Goal: Task Accomplishment & Management: Use online tool/utility

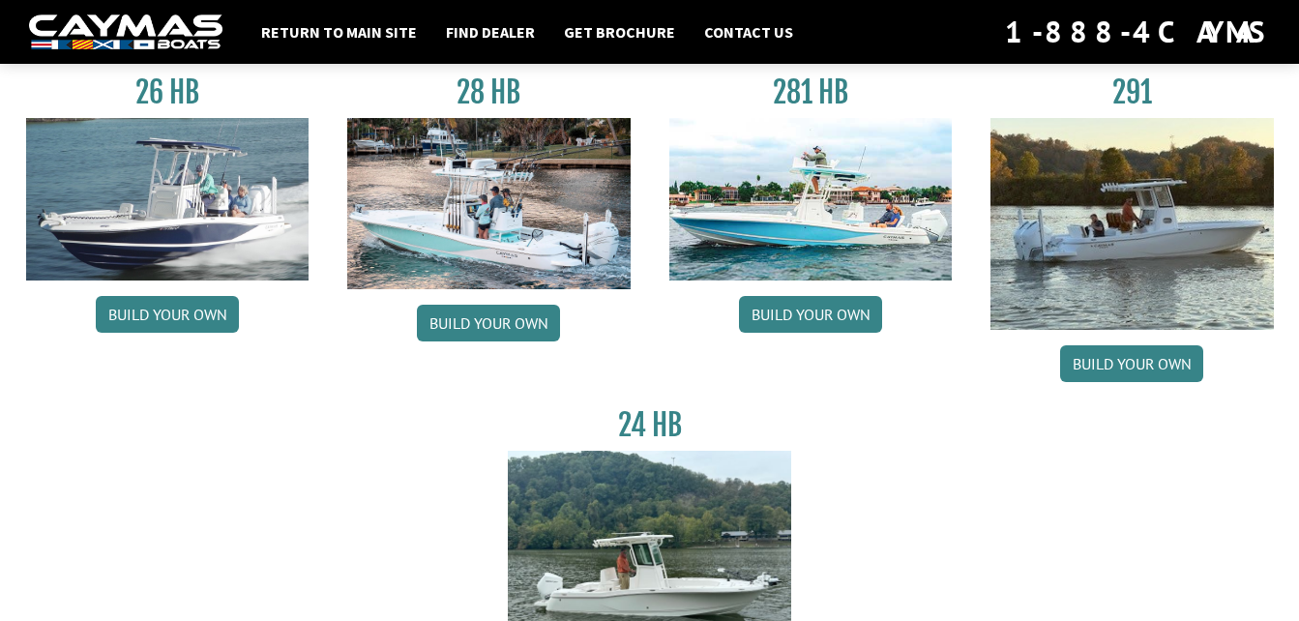
scroll to position [193, 0]
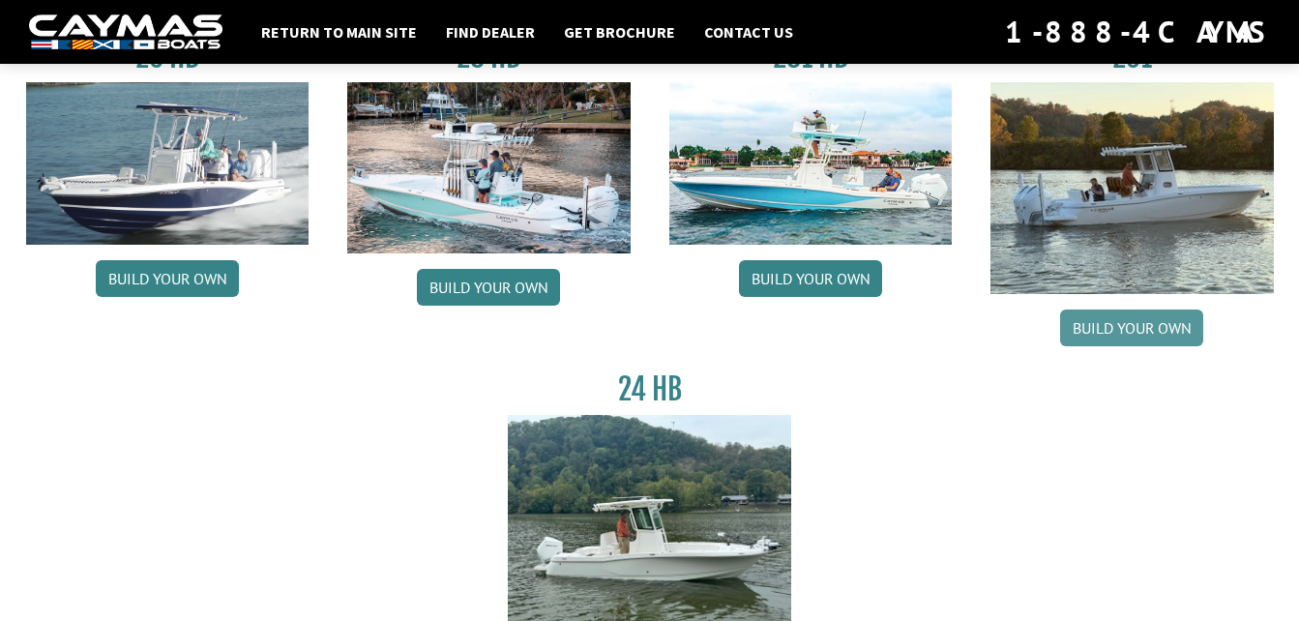
click at [1154, 321] on link "Build your own" at bounding box center [1131, 328] width 143 height 37
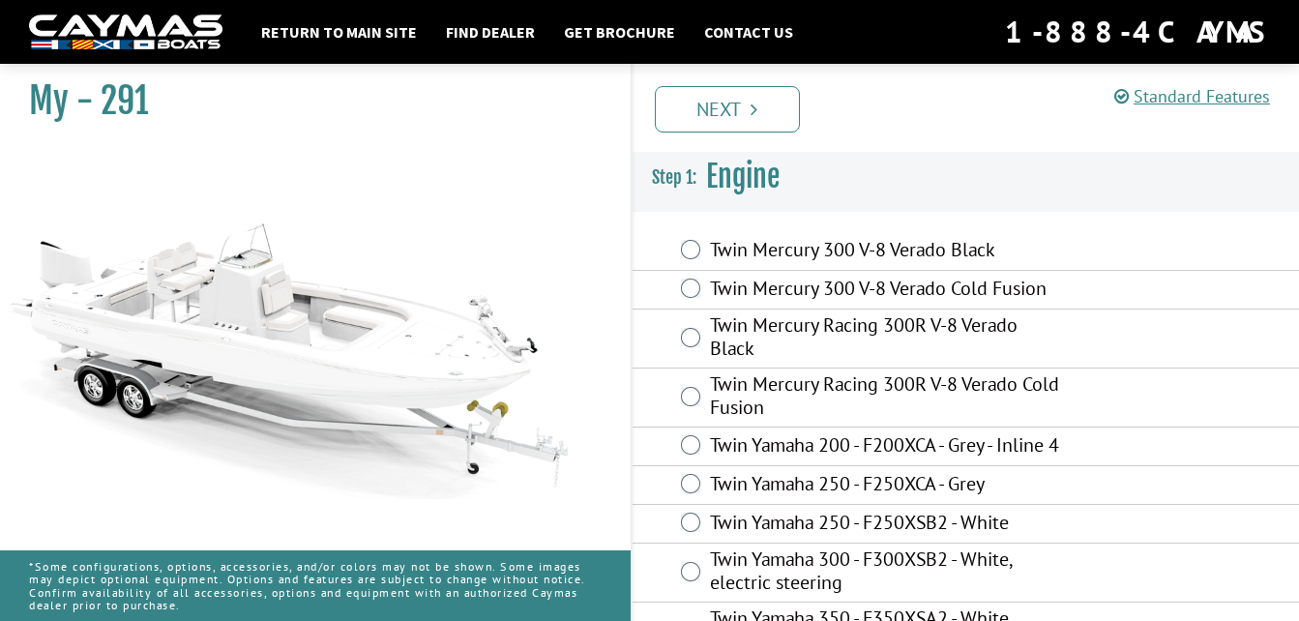
click at [888, 377] on label "Twin Mercury Racing 300R V-8 Verado Cold Fusion" at bounding box center [887, 397] width 354 height 51
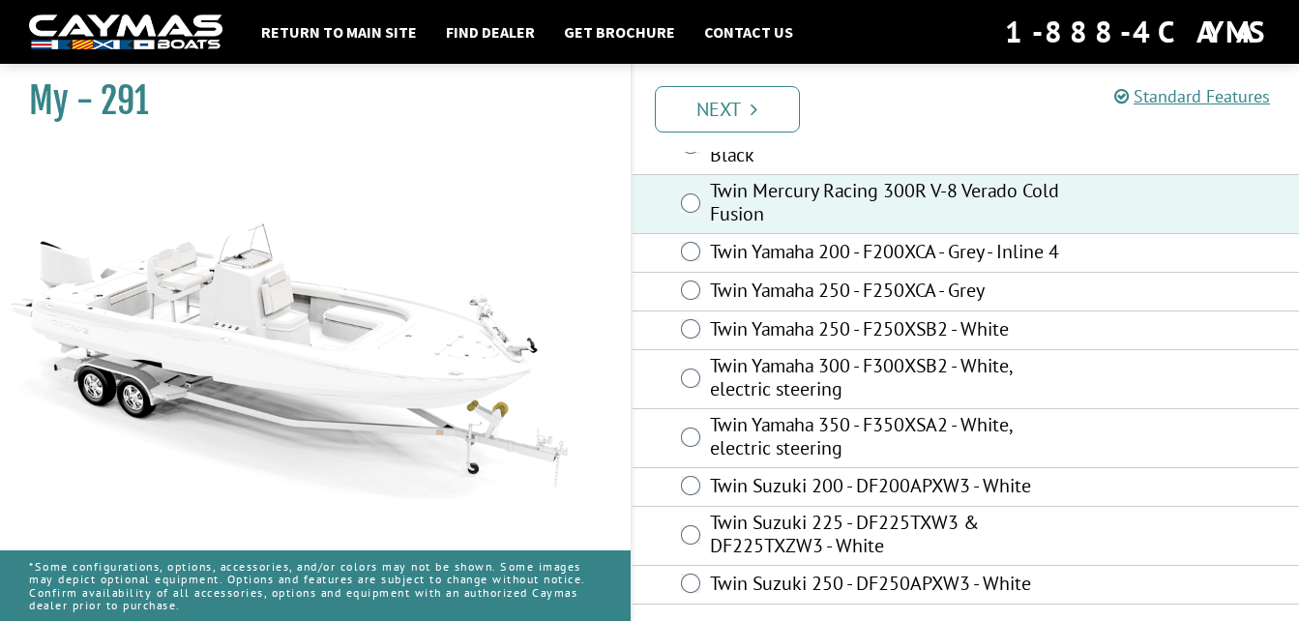
scroll to position [214, 0]
click at [771, 110] on link "Next" at bounding box center [727, 109] width 145 height 46
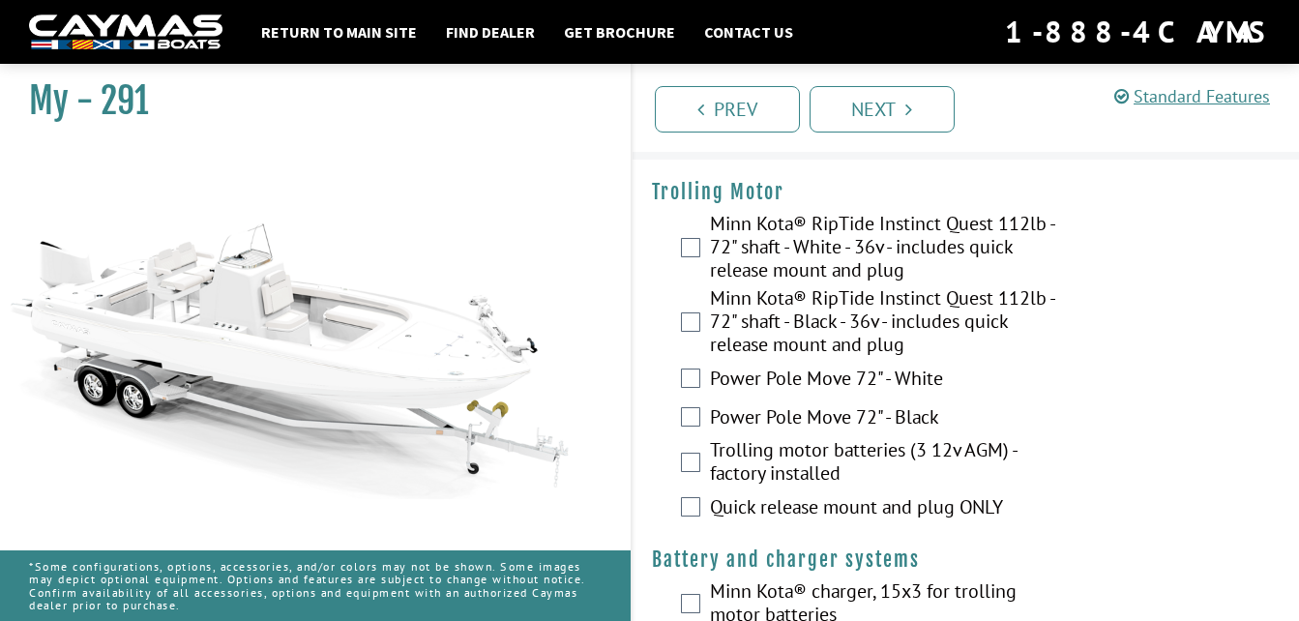
scroll to position [0, 0]
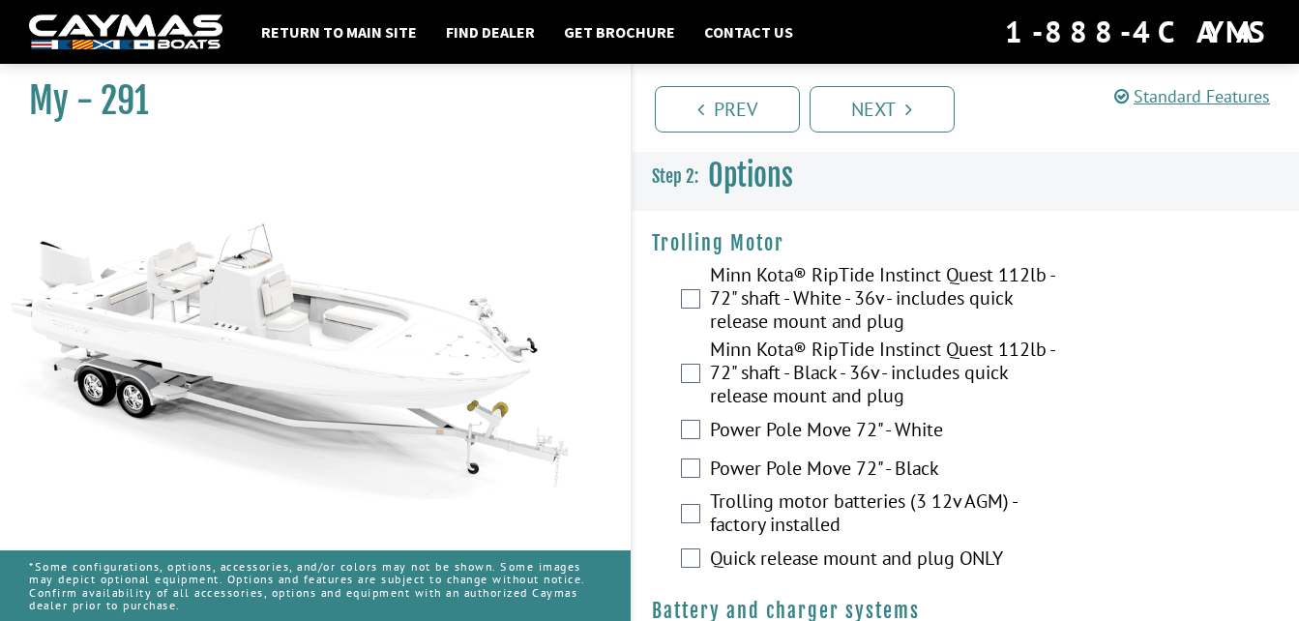
click at [833, 293] on label "Minn Kota® RipTide Instinct Quest 112lb - 72" shaft - White - 36v - includes qu…" at bounding box center [887, 300] width 354 height 74
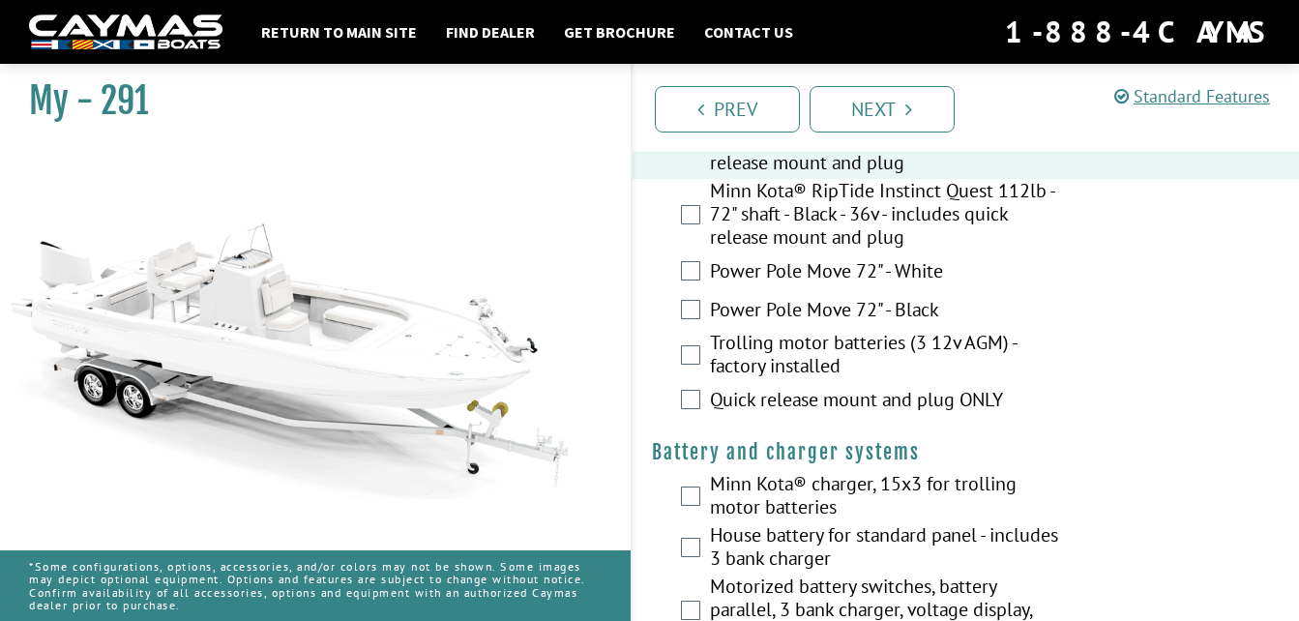
scroll to position [162, 0]
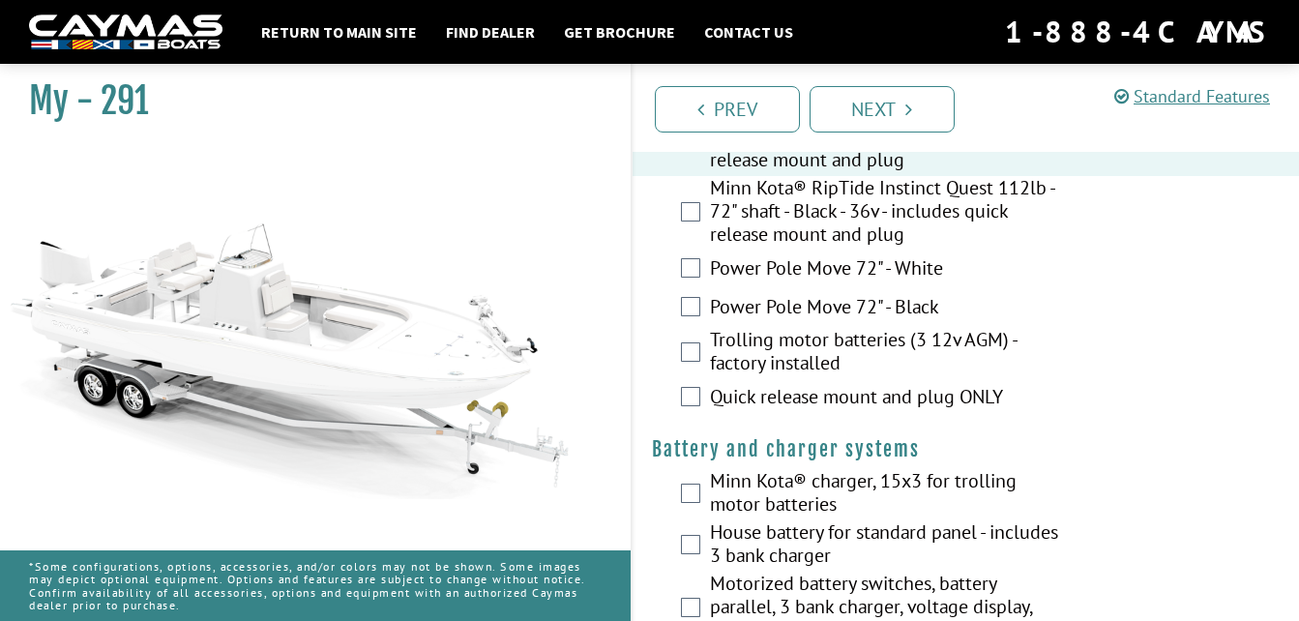
click at [832, 266] on label "Power Pole Move 72" - White" at bounding box center [887, 270] width 354 height 28
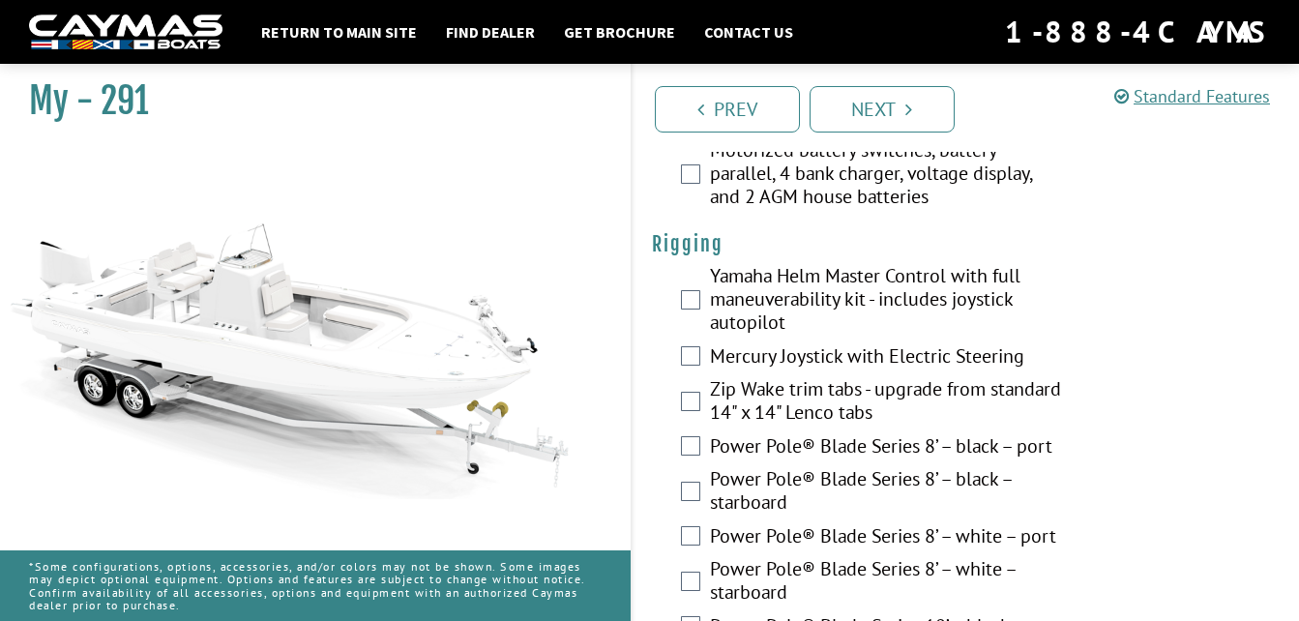
scroll to position [677, 0]
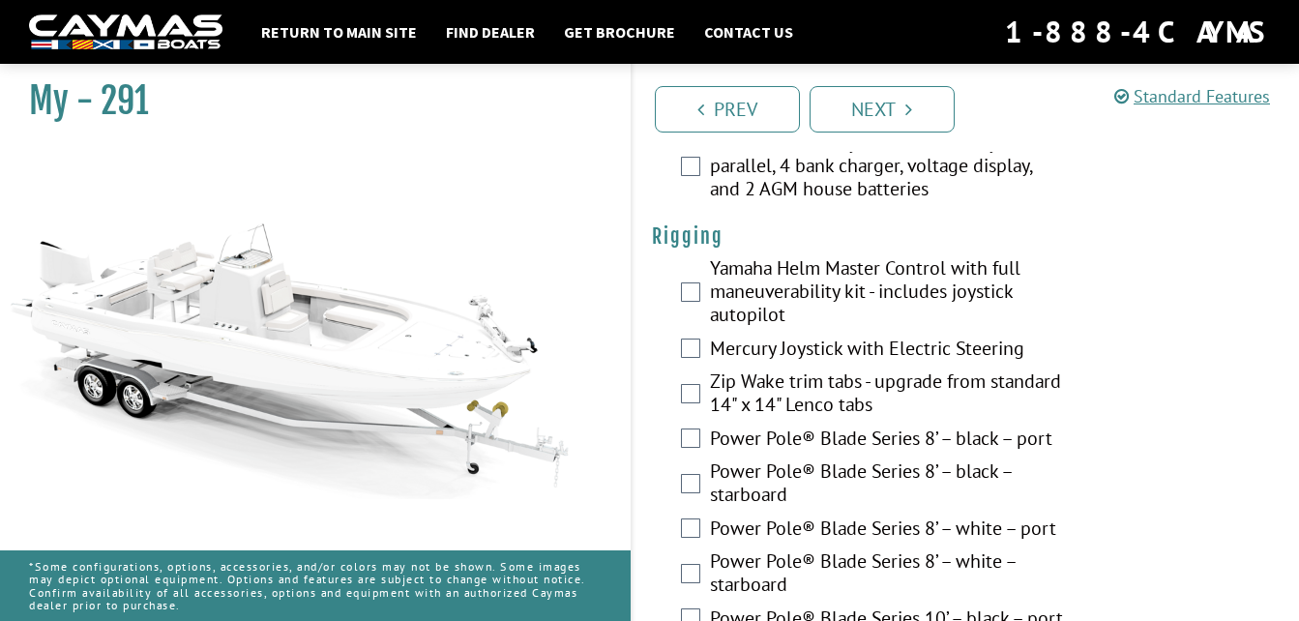
click at [926, 346] on label "Mercury Joystick with Electric Steering" at bounding box center [887, 351] width 354 height 28
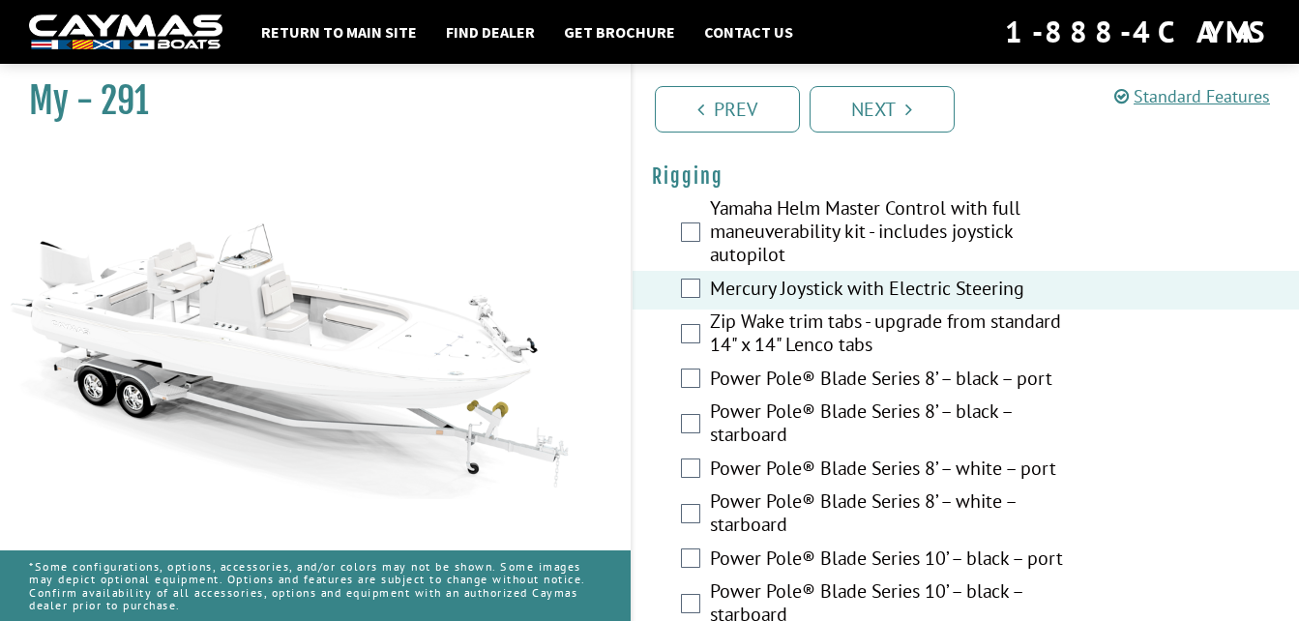
scroll to position [742, 0]
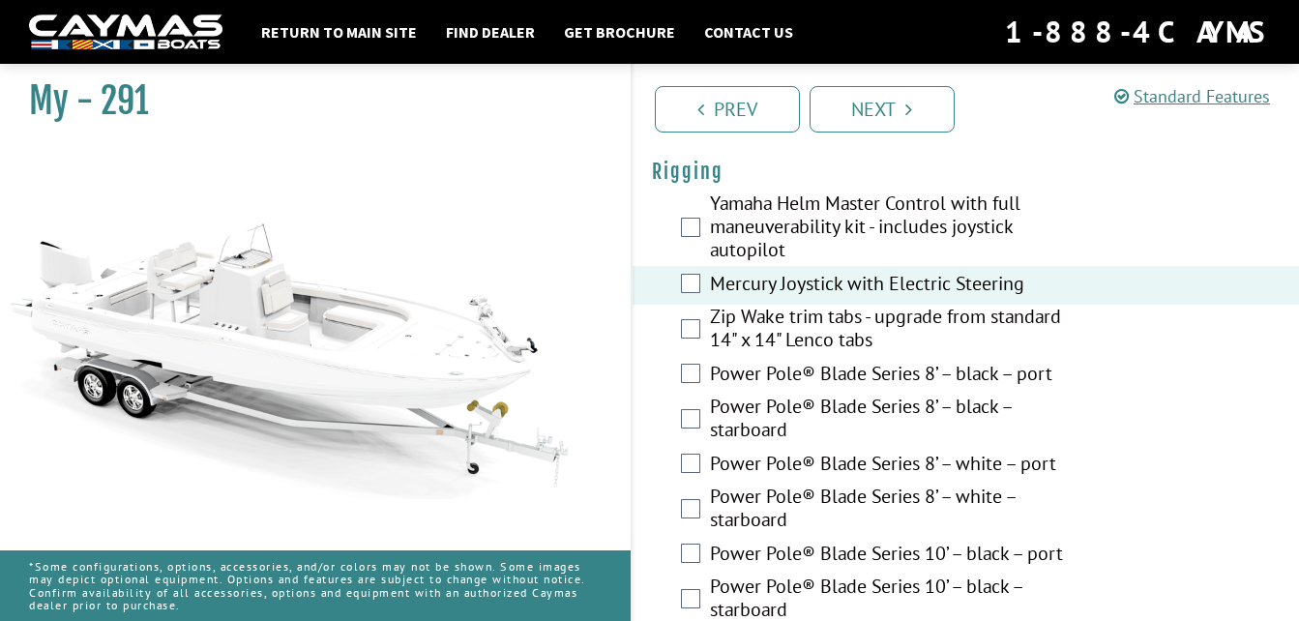
click at [753, 323] on label "Zip Wake trim tabs - upgrade from standard 14" x 14" Lenco tabs" at bounding box center [887, 330] width 354 height 51
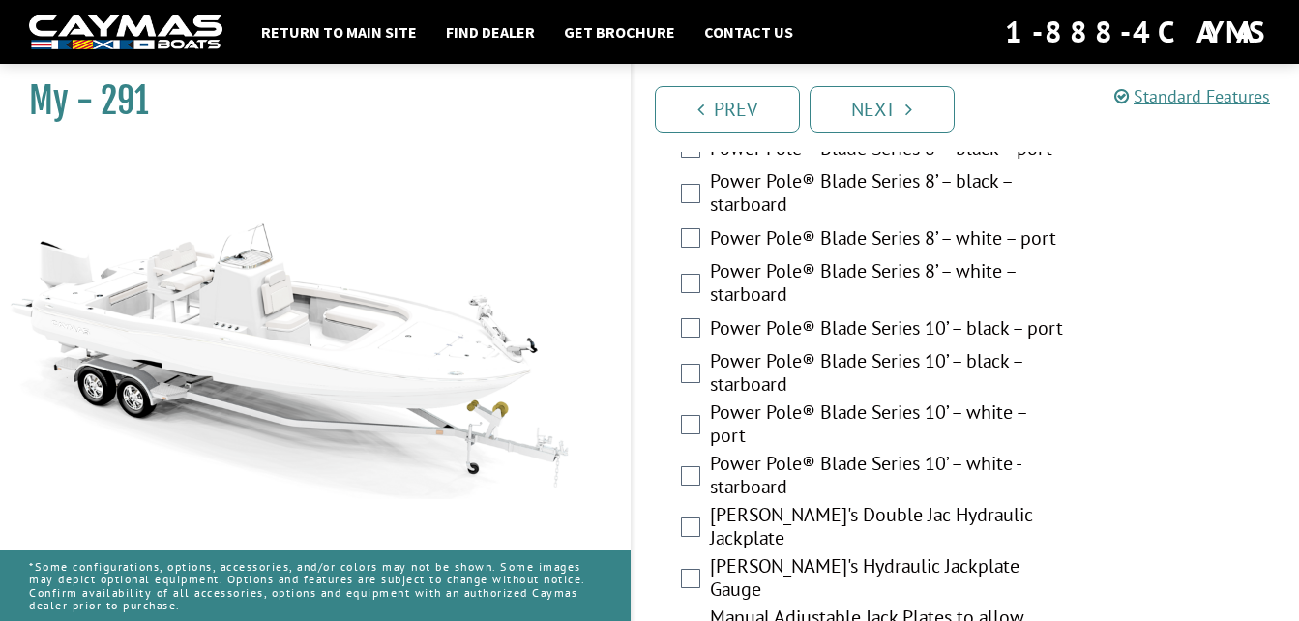
scroll to position [999, 0]
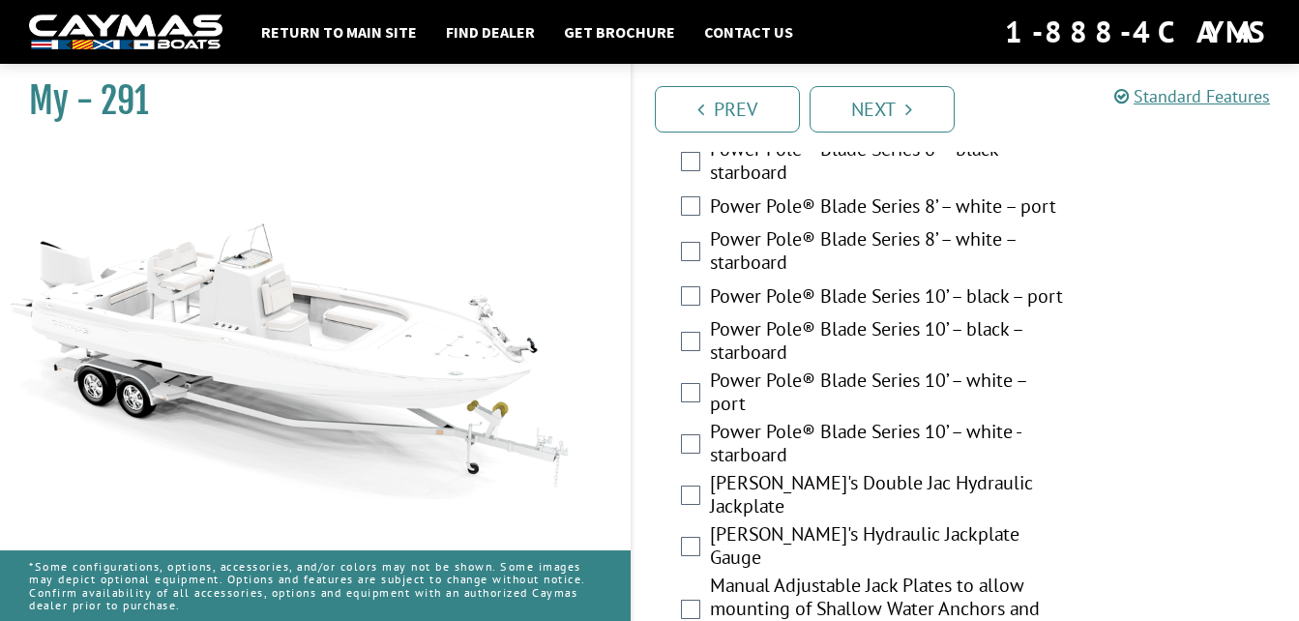
click at [691, 394] on div "Power Pole® Blade Series 10’ – white – port" at bounding box center [966, 394] width 667 height 51
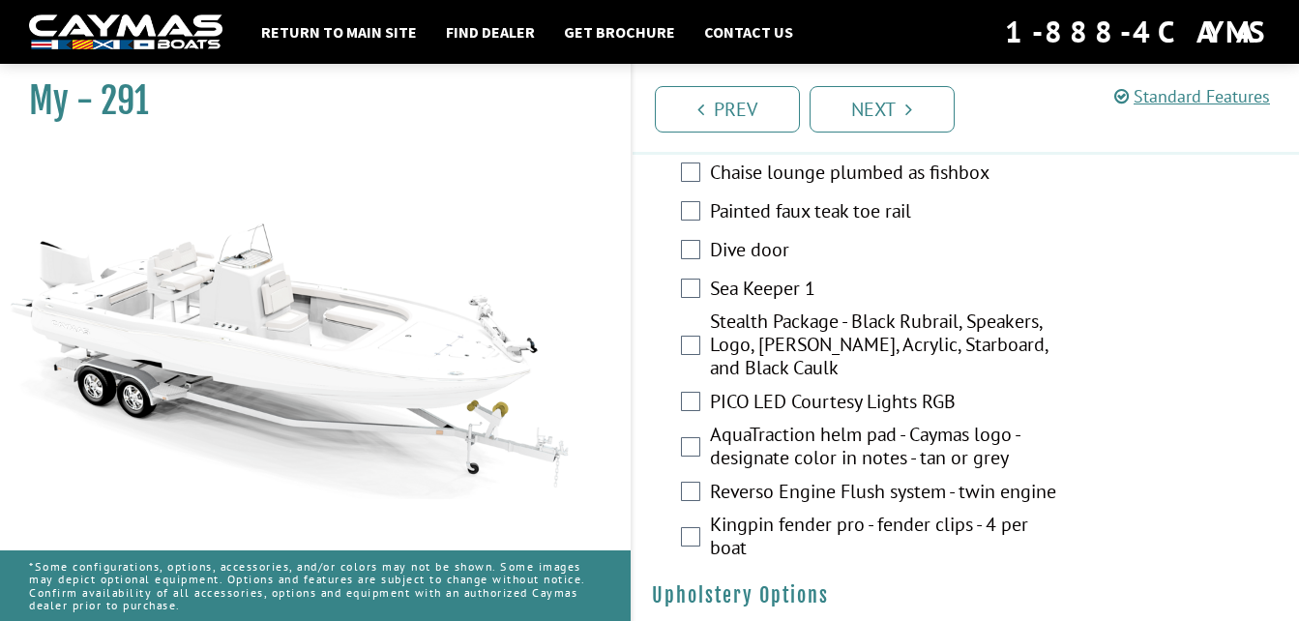
scroll to position [4224, 0]
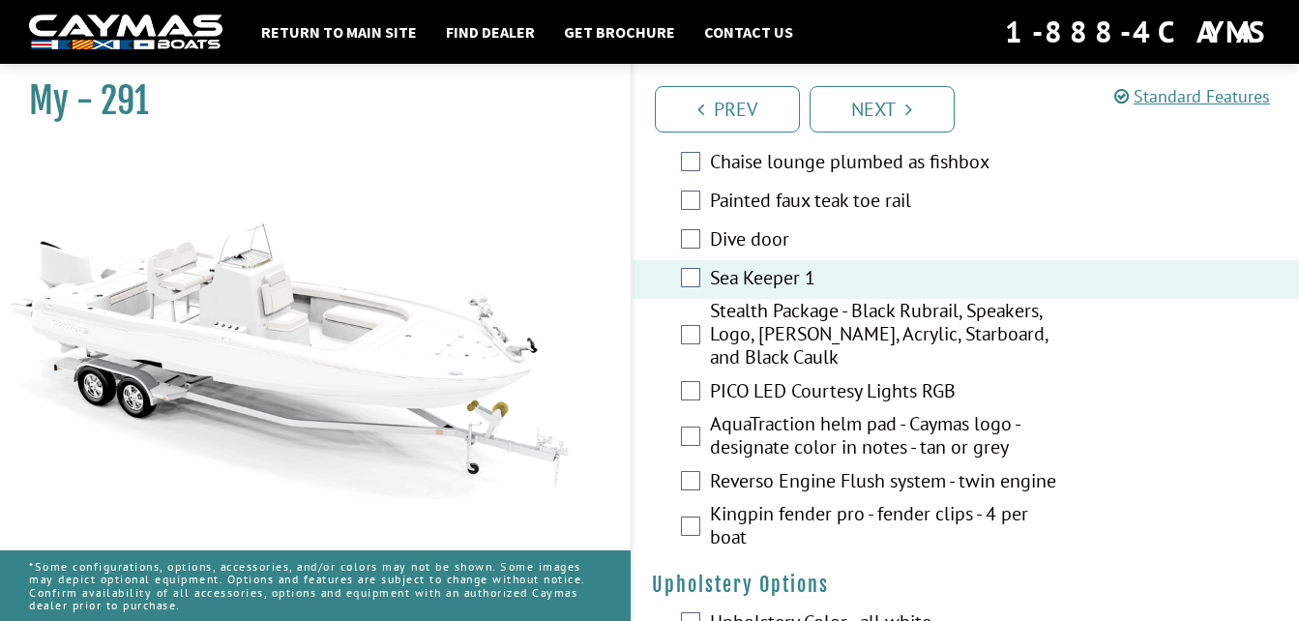
click at [764, 227] on label "Dive door" at bounding box center [887, 241] width 354 height 28
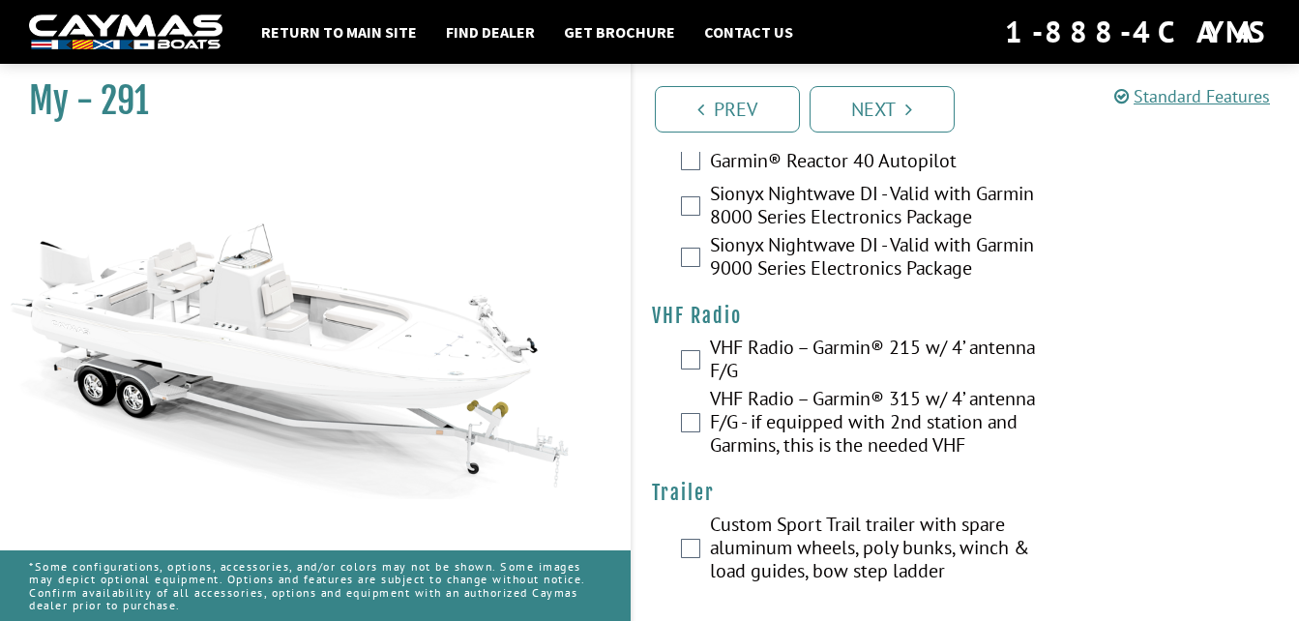
scroll to position [6412, 0]
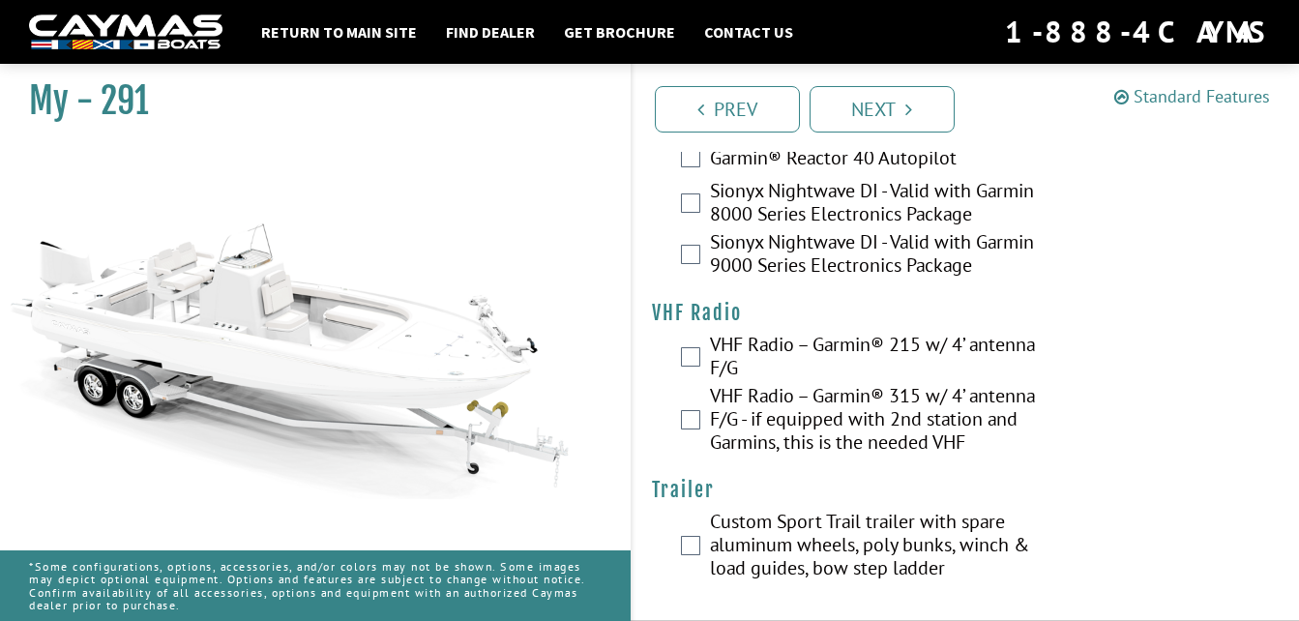
click at [1183, 95] on link "Standard Features" at bounding box center [1192, 96] width 156 height 22
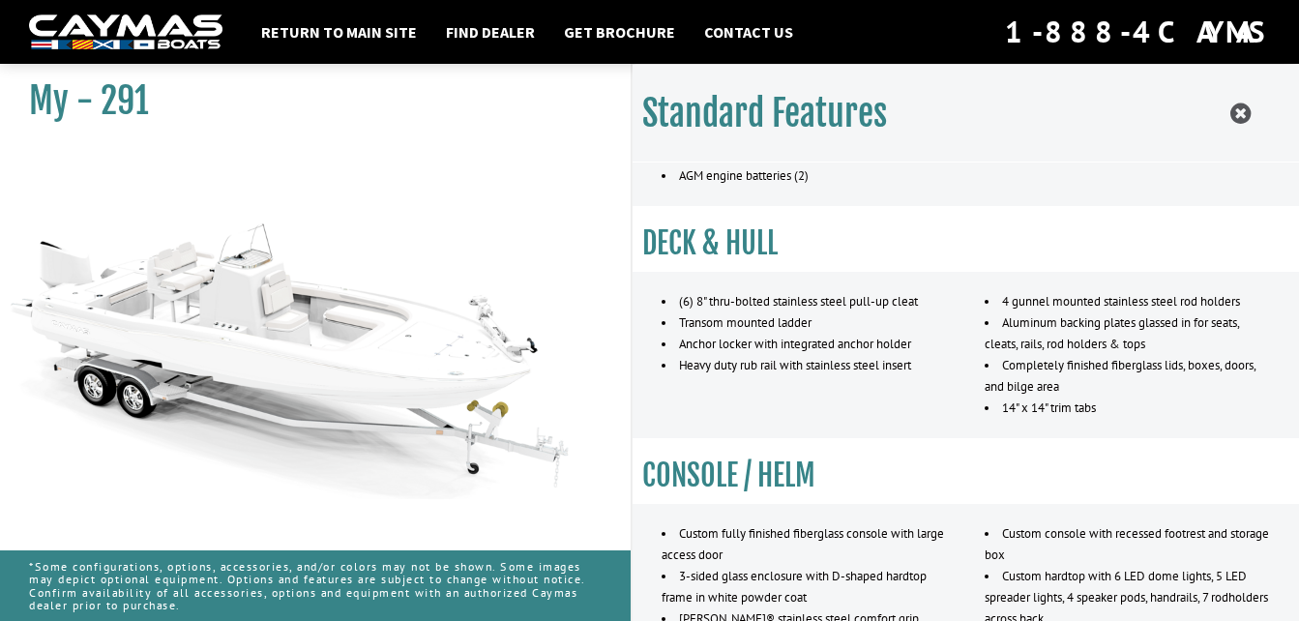
scroll to position [5348, 0]
click at [345, 30] on link "Return to main site" at bounding box center [338, 31] width 175 height 25
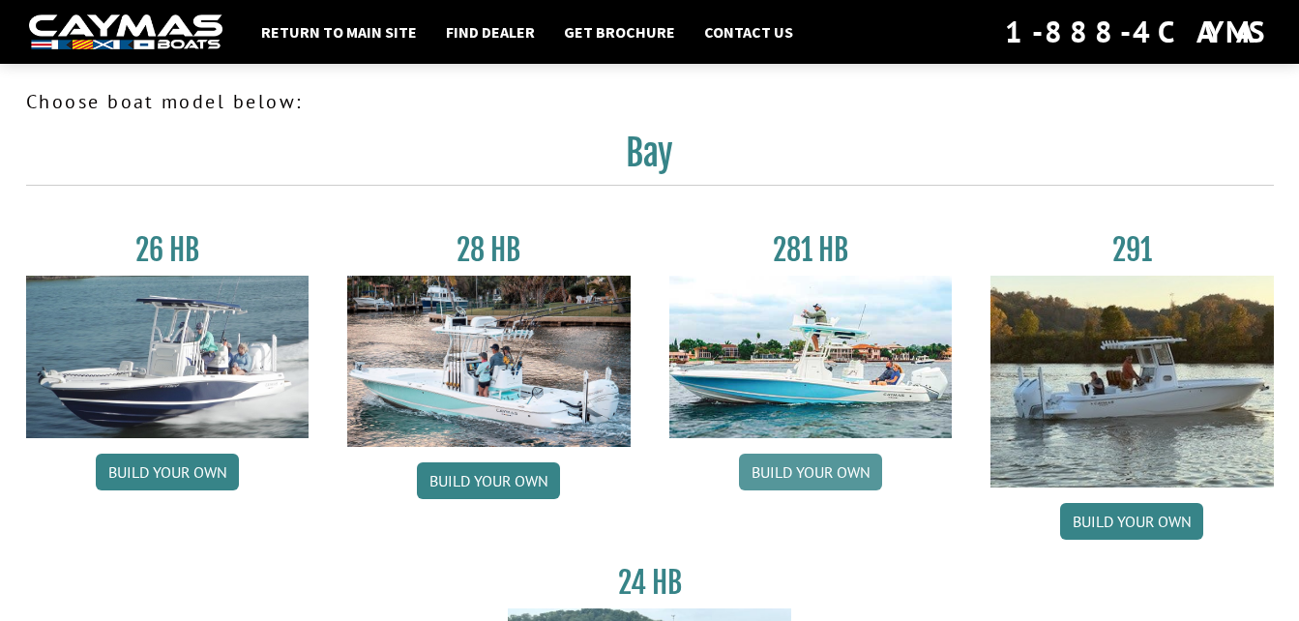
click at [826, 465] on link "Build your own" at bounding box center [810, 472] width 143 height 37
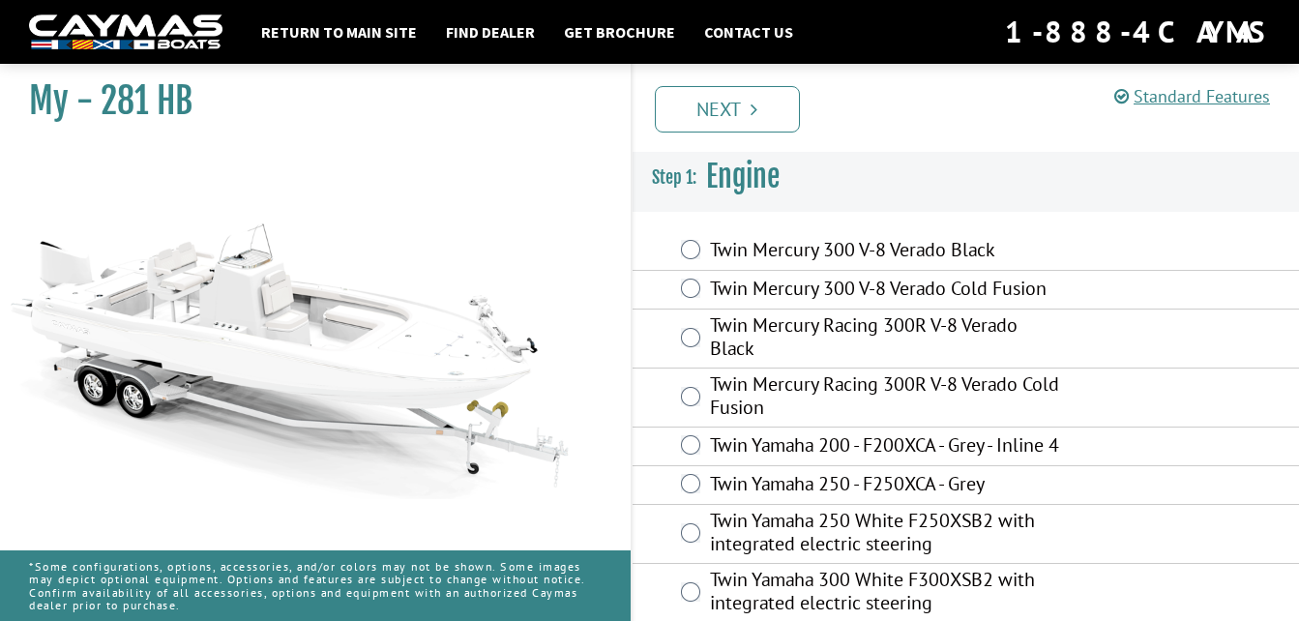
click at [834, 325] on label "Twin Mercury Racing 300R V-8 Verado Black" at bounding box center [887, 338] width 354 height 51
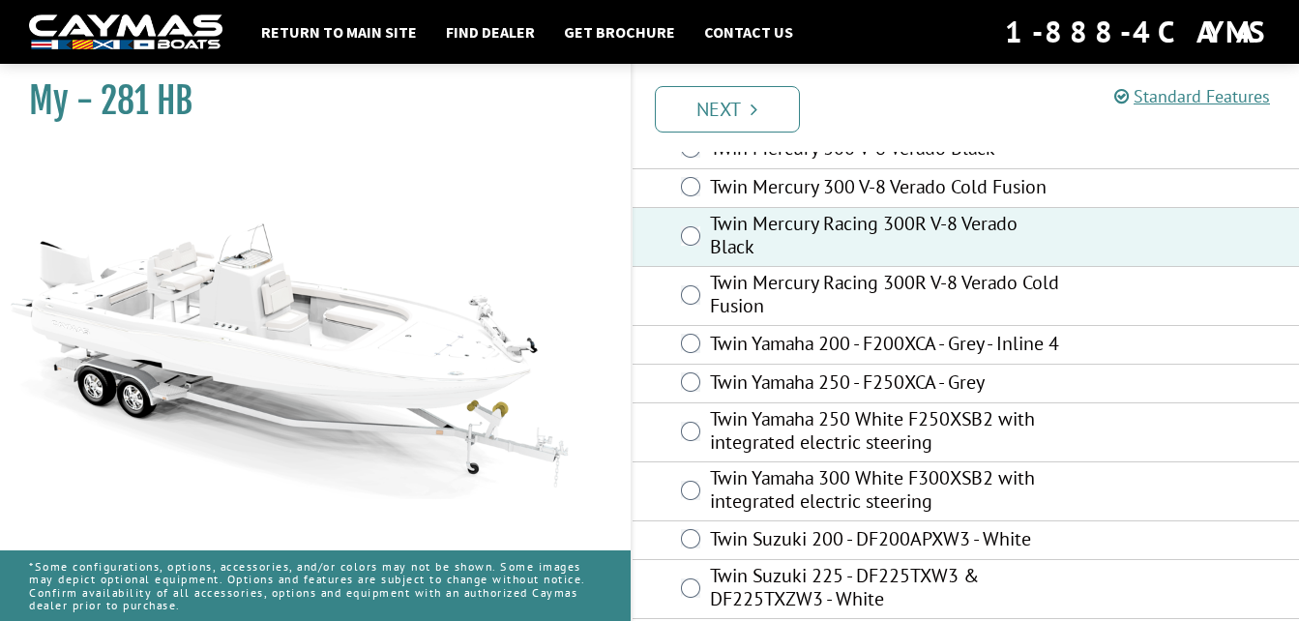
scroll to position [97, 0]
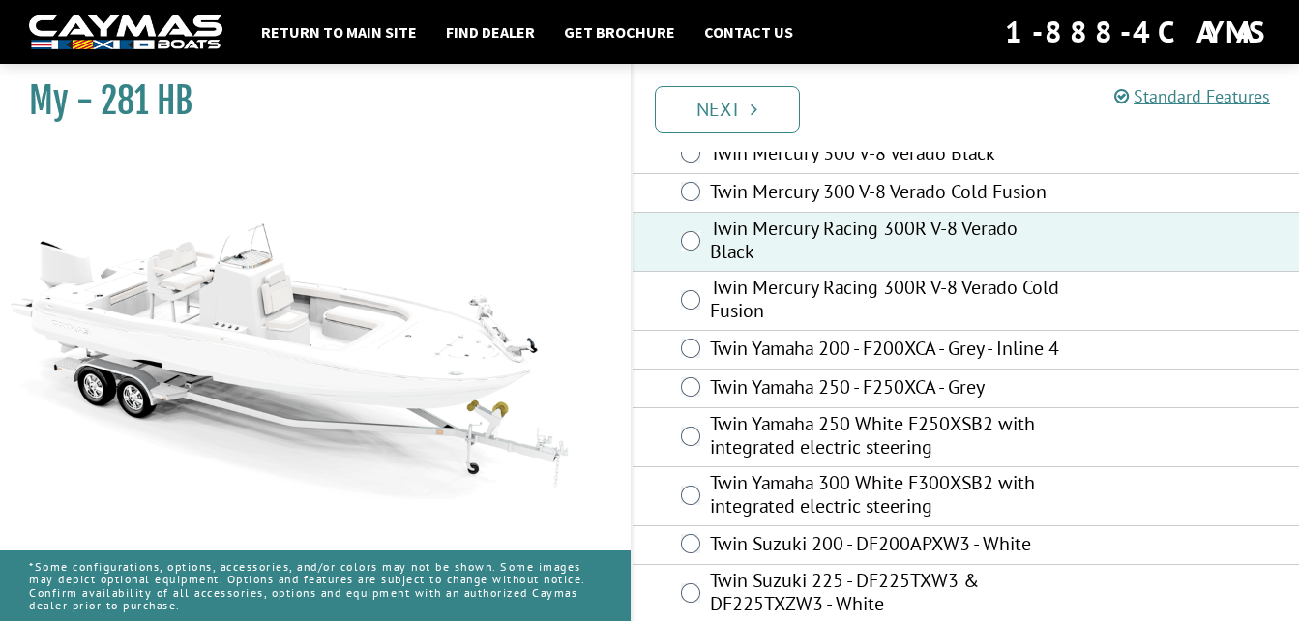
click at [847, 235] on label "Twin Mercury Racing 300R V-8 Verado Black" at bounding box center [887, 242] width 354 height 51
click at [726, 240] on label "Twin Mercury Racing 300R V-8 Verado Black" at bounding box center [887, 242] width 354 height 51
click at [704, 244] on div "Twin Mercury Racing 300R V-8 Verado Black" at bounding box center [966, 242] width 667 height 59
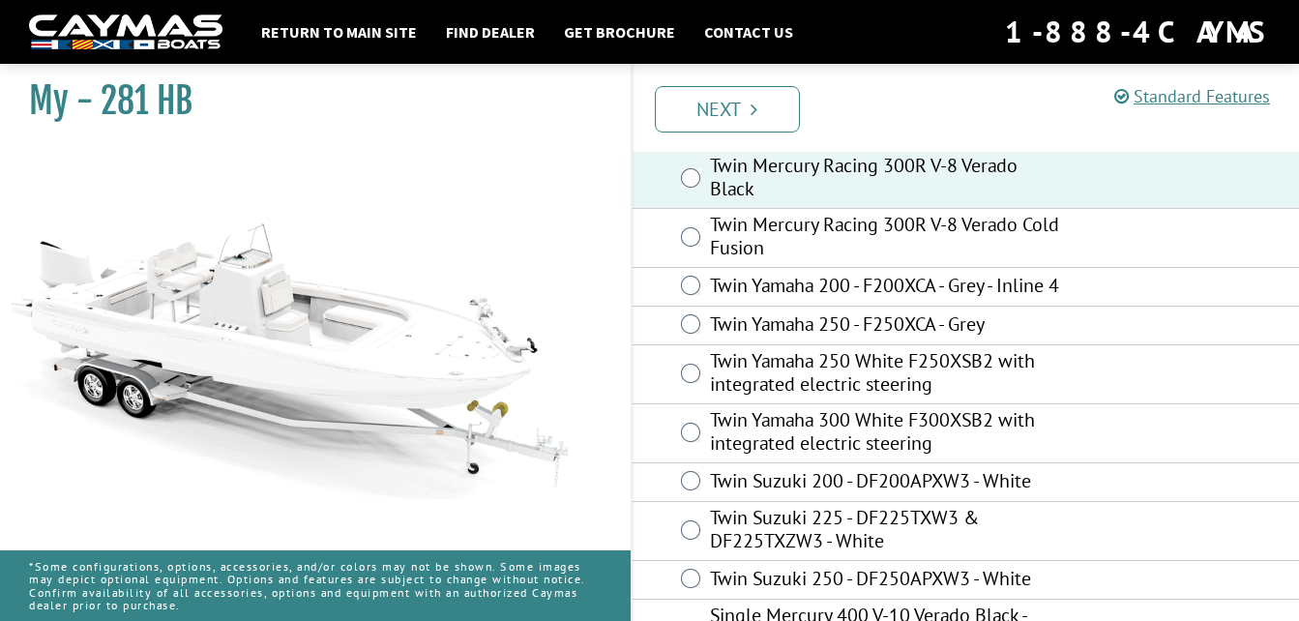
scroll to position [162, 0]
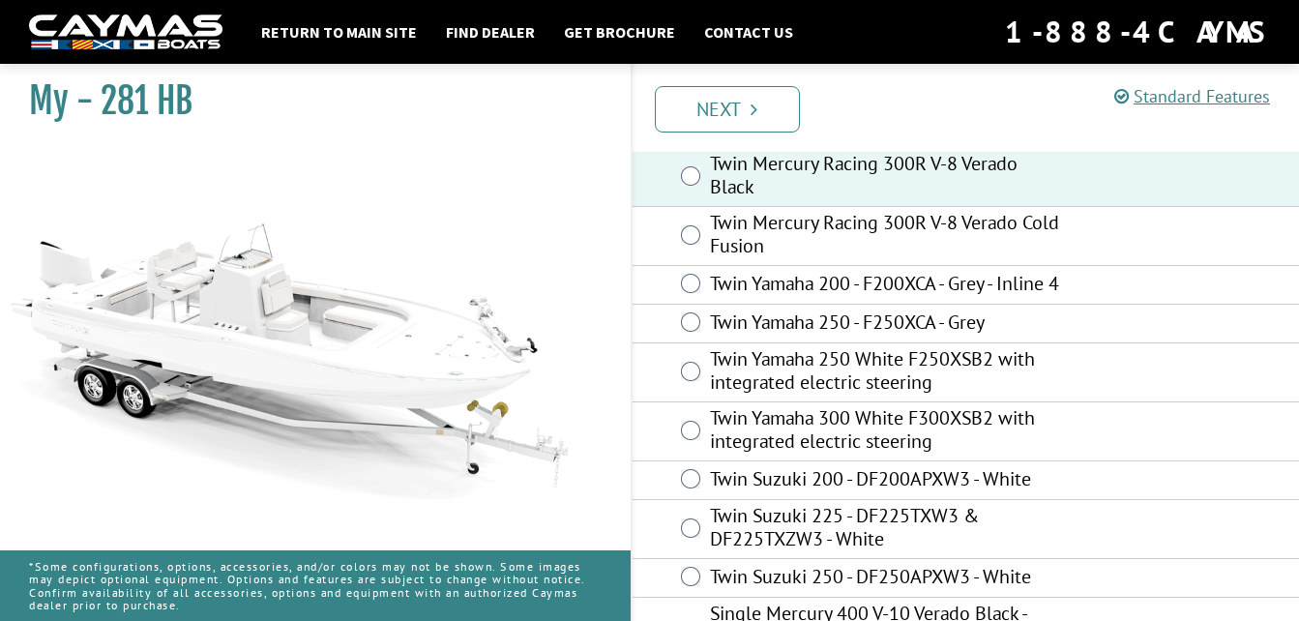
click at [823, 442] on label "Twin Yamaha 300 White F300XSB2 with integrated electric steering" at bounding box center [887, 431] width 354 height 51
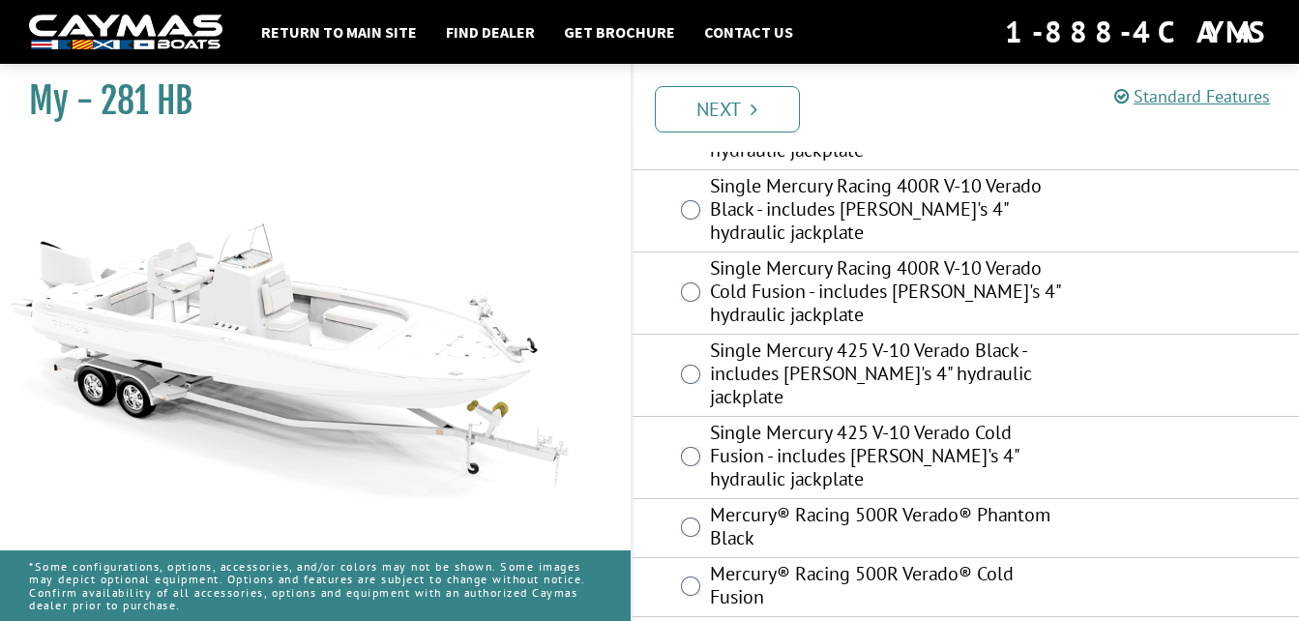
scroll to position [753, 0]
click at [734, 109] on link "Next" at bounding box center [727, 109] width 145 height 46
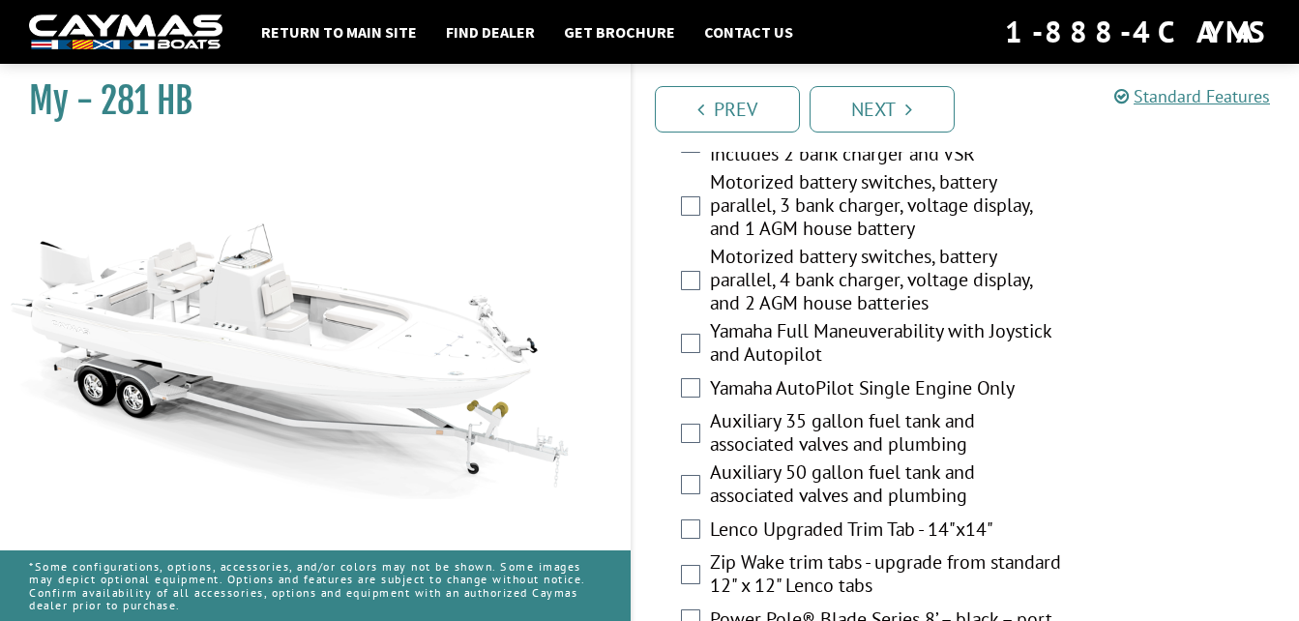
scroll to position [709, 0]
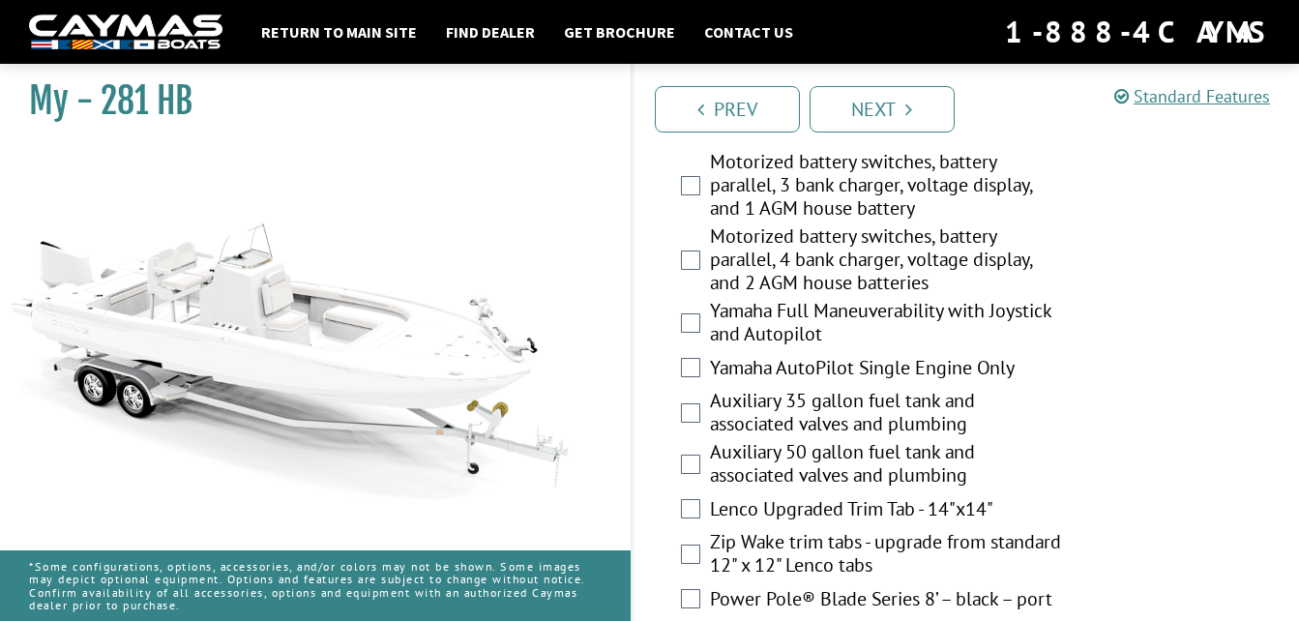
click at [935, 311] on label "Yamaha Full Maneuverability with Joystick and Autopilot" at bounding box center [887, 324] width 354 height 51
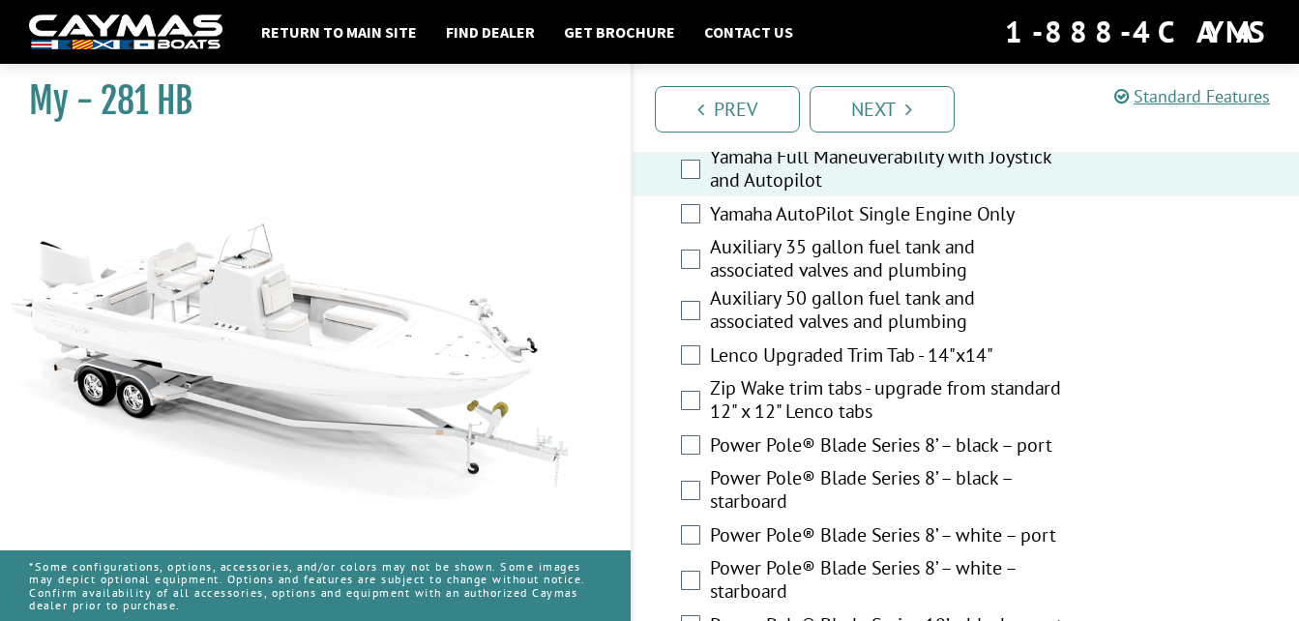
scroll to position [871, 0]
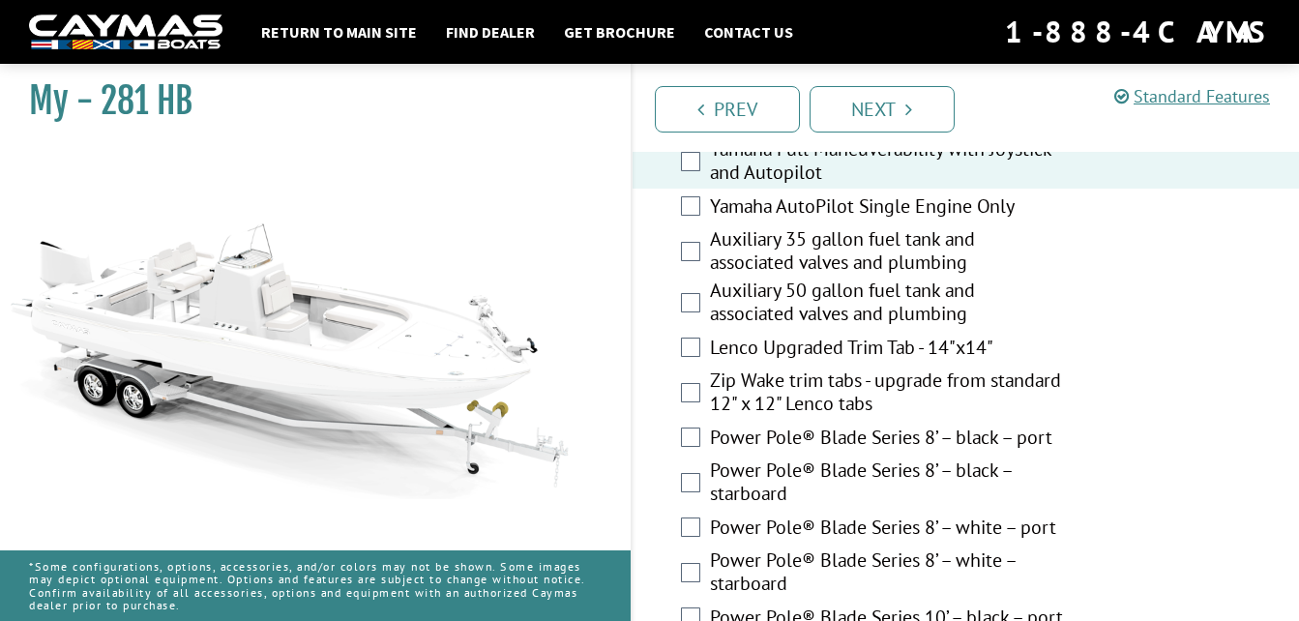
click at [855, 389] on label "Zip Wake trim tabs - upgrade from standard 12" x 12" Lenco tabs" at bounding box center [887, 394] width 354 height 51
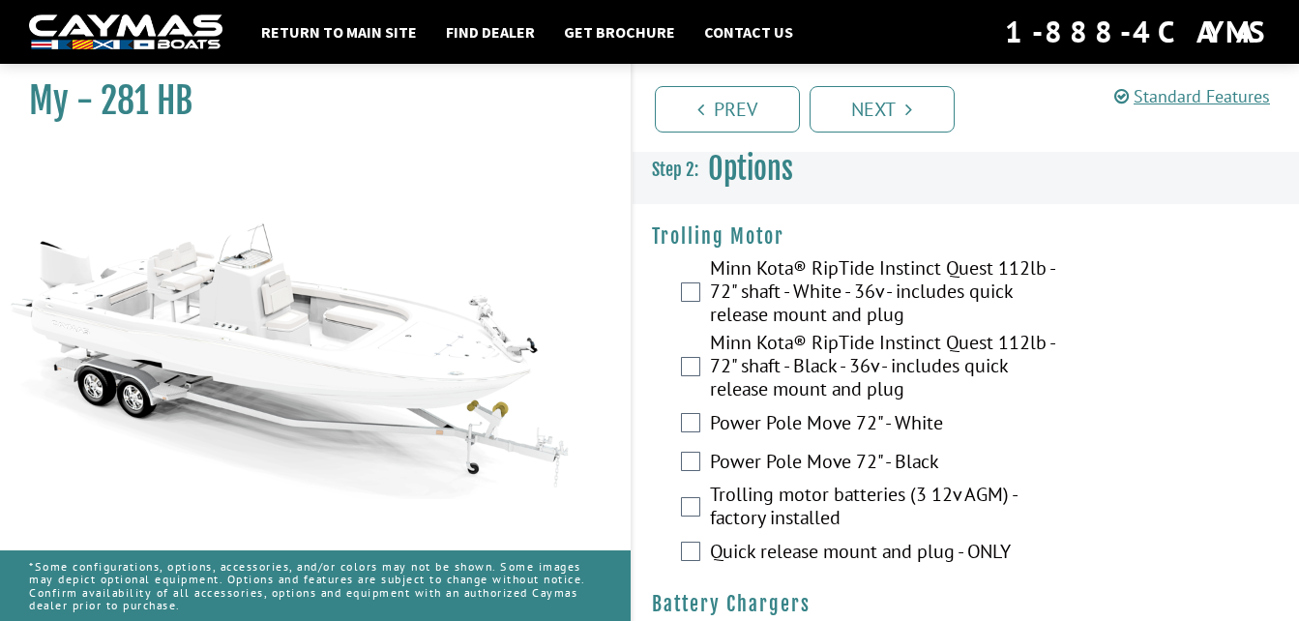
scroll to position [0, 0]
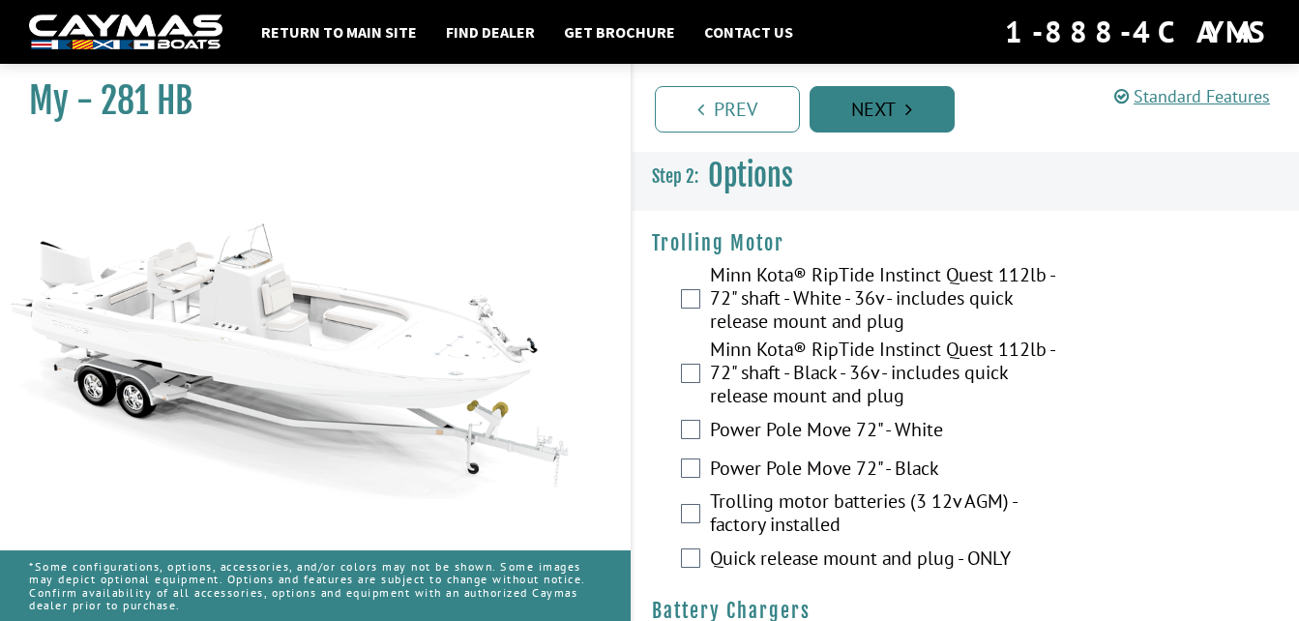
click at [909, 109] on icon "Pagination" at bounding box center [908, 109] width 7 height 19
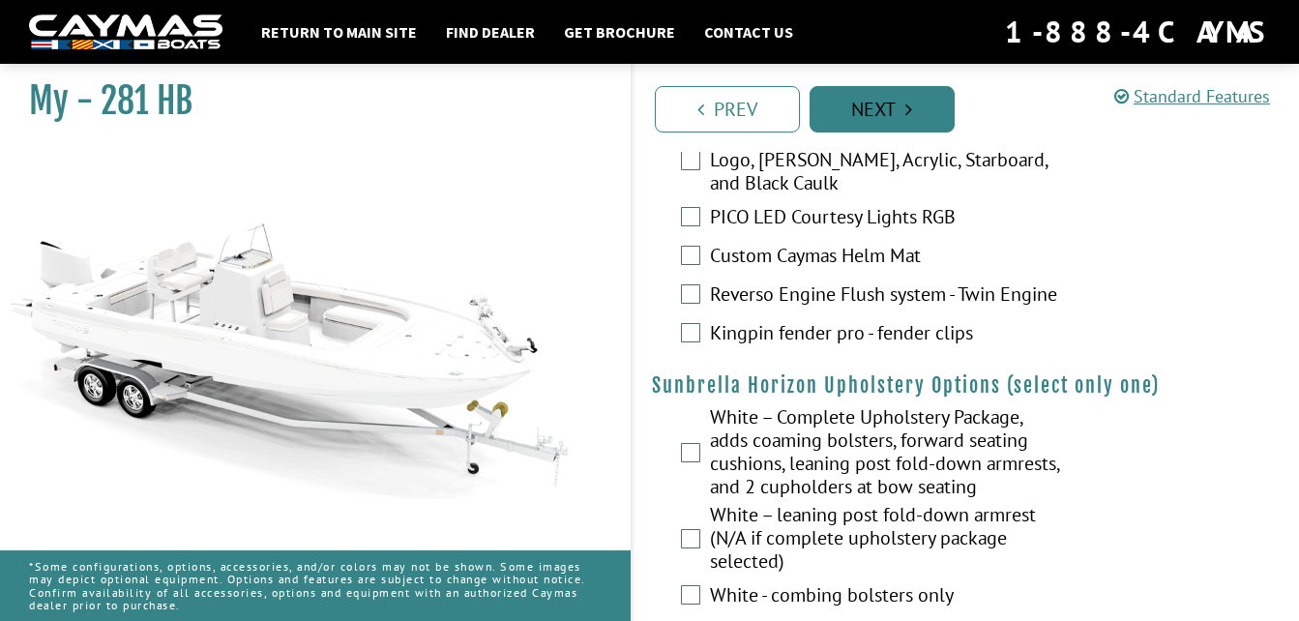
scroll to position [5753, 0]
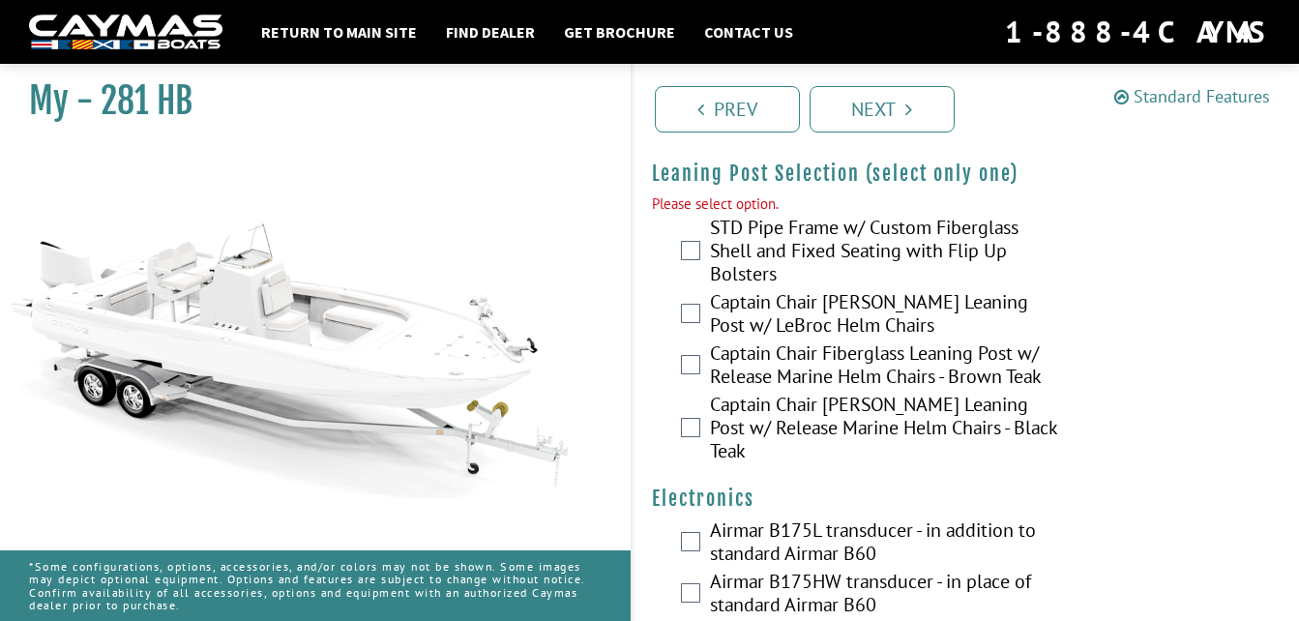
click at [1188, 102] on link "Standard Features" at bounding box center [1192, 96] width 156 height 22
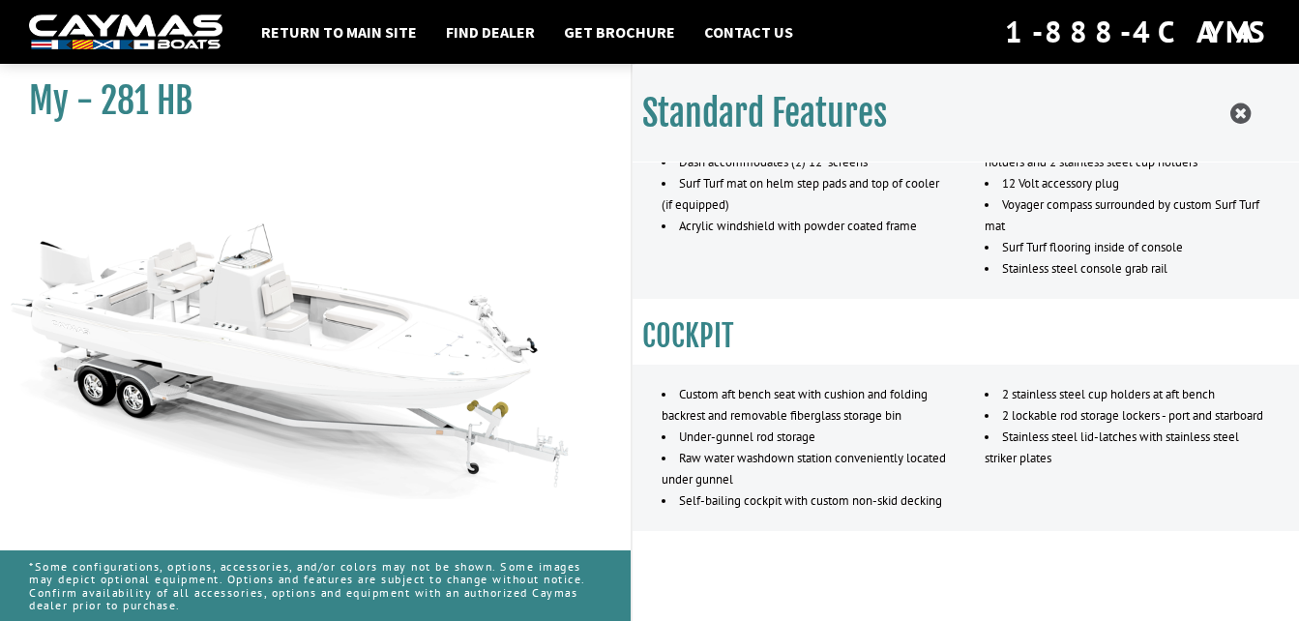
scroll to position [1294, 0]
